Goal: Find specific page/section: Find specific page/section

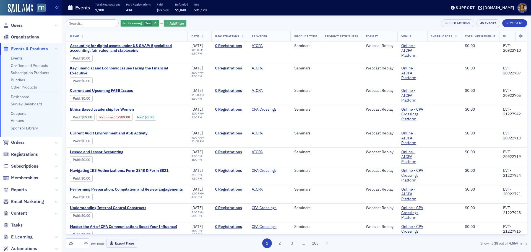
click at [170, 23] on span "Add Filter" at bounding box center [177, 23] width 15 height 5
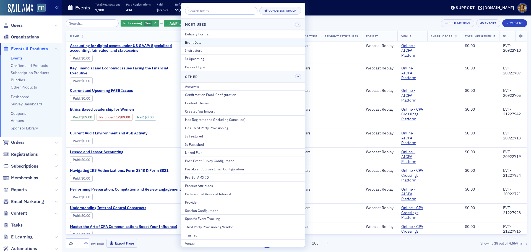
click at [195, 42] on div "Event Date" at bounding box center [243, 42] width 116 height 5
select select "8"
select select "2025"
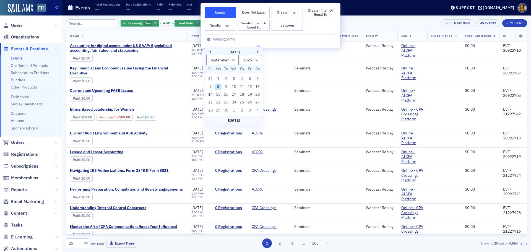
click at [217, 85] on div "8" at bounding box center [218, 87] width 7 height 7
type input "[DATE]"
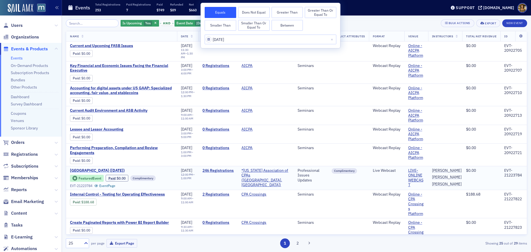
click at [92, 170] on span "[GEOGRAPHIC_DATA] ([DATE])" at bounding box center [116, 170] width 93 height 5
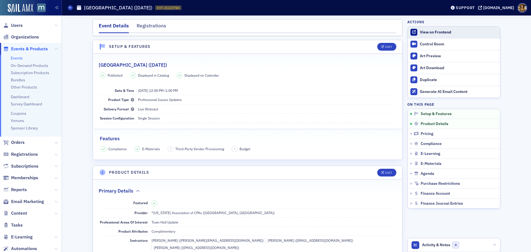
click at [433, 31] on div "View on Frontend" at bounding box center [458, 32] width 77 height 5
drag, startPoint x: 71, startPoint y: 8, endPoint x: 80, endPoint y: 4, distance: 10.2
click at [71, 8] on icon at bounding box center [70, 7] width 2 height 2
